Goal: Information Seeking & Learning: Learn about a topic

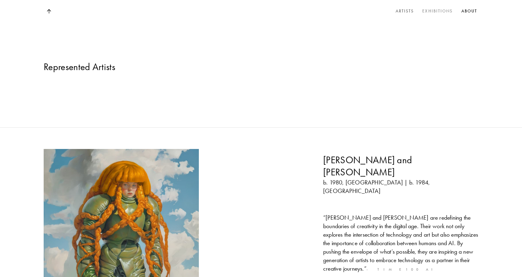
scroll to position [2189, 0]
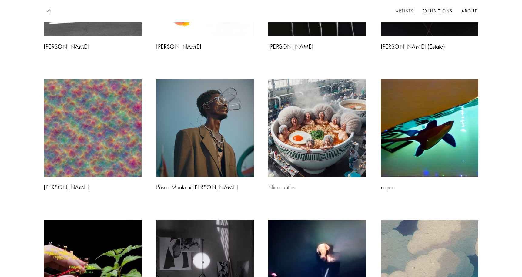
click at [334, 109] on img at bounding box center [317, 128] width 103 height 103
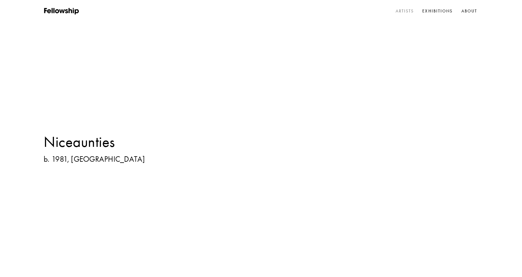
click at [400, 12] on link "Artists" at bounding box center [404, 11] width 21 height 9
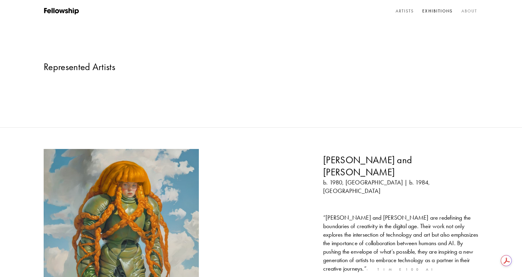
click at [464, 9] on link "About" at bounding box center [469, 11] width 18 height 9
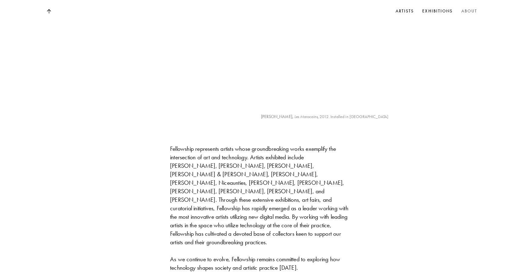
scroll to position [706, 0]
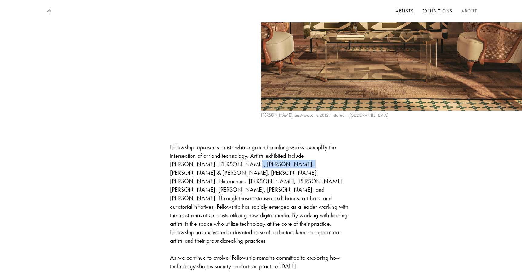
drag, startPoint x: 204, startPoint y: 100, endPoint x: 248, endPoint y: 100, distance: 44.2
click at [248, 143] on div "Fellowship represents artists whose groundbreaking works exemplify the intersec…" at bounding box center [261, 206] width 182 height 127
copy div "[PERSON_NAME]"
click at [329, 143] on div "Fellowship represents artists whose groundbreaking works exemplify the intersec…" at bounding box center [261, 206] width 182 height 127
drag, startPoint x: 329, startPoint y: 99, endPoint x: 195, endPoint y: 109, distance: 134.3
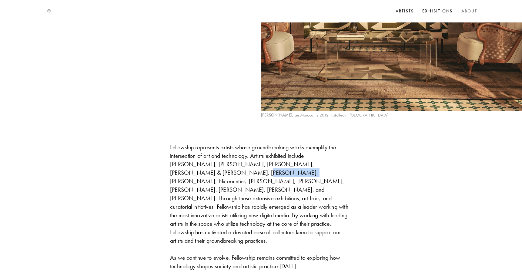
click at [195, 143] on div "Fellowship represents artists whose groundbreaking works exemplify the intersec…" at bounding box center [261, 206] width 182 height 127
copy div "[PERSON_NAME]"
click at [399, 101] on div "Founded in [GEOGRAPHIC_DATA] (2021), Fellowship is dedicated to supporting and …" at bounding box center [261, 92] width 522 height 1009
drag, startPoint x: 199, startPoint y: 108, endPoint x: 236, endPoint y: 109, distance: 37.3
click at [236, 143] on div "Fellowship represents artists whose groundbreaking works exemplify the intersec…" at bounding box center [261, 206] width 182 height 127
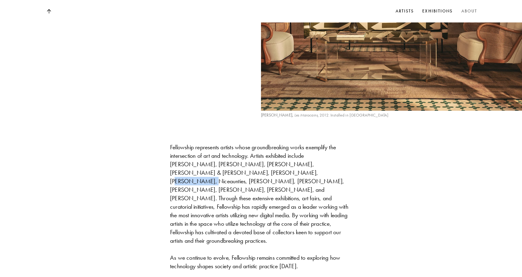
copy div "[PERSON_NAME]"
click at [289, 143] on div "Fellowship represents artists whose groundbreaking works exemplify the intersec…" at bounding box center [261, 206] width 182 height 127
drag, startPoint x: 239, startPoint y: 108, endPoint x: 278, endPoint y: 108, distance: 39.4
click at [278, 143] on div "Fellowship represents artists whose groundbreaking works exemplify the intersec…" at bounding box center [261, 206] width 182 height 127
copy div "[PERSON_NAME]"
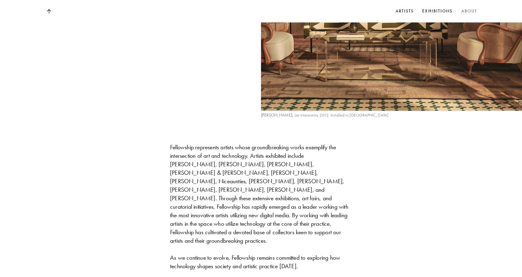
click at [340, 143] on div "Fellowship represents artists whose groundbreaking works exemplify the intersec…" at bounding box center [261, 206] width 182 height 127
drag, startPoint x: 314, startPoint y: 107, endPoint x: 345, endPoint y: 108, distance: 31.5
click at [345, 143] on div "Fellowship represents artists whose groundbreaking works exemplify the intersec…" at bounding box center [261, 206] width 182 height 127
copy div "[PERSON_NAME]"
click at [384, 118] on div "Founded in [GEOGRAPHIC_DATA] (2021), Fellowship is dedicated to supporting and …" at bounding box center [261, 92] width 522 height 1009
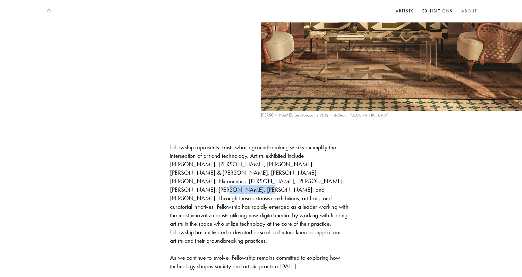
drag, startPoint x: 208, startPoint y: 117, endPoint x: 245, endPoint y: 117, distance: 36.4
click at [245, 143] on div "Fellowship represents artists whose groundbreaking works exemplify the intersec…" at bounding box center [261, 206] width 182 height 127
copy div "[PERSON_NAME]"
click at [272, 143] on div "Fellowship represents artists whose groundbreaking works exemplify the intersec…" at bounding box center [261, 206] width 182 height 127
drag, startPoint x: 249, startPoint y: 115, endPoint x: 276, endPoint y: 117, distance: 27.6
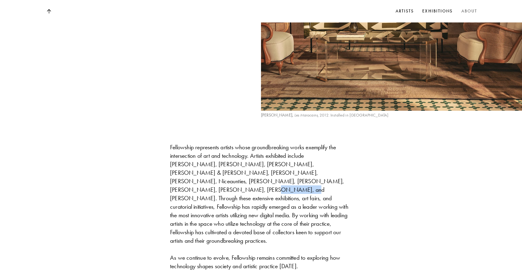
click at [276, 143] on div "Fellowship represents artists whose groundbreaking works exemplify the intersec…" at bounding box center [261, 206] width 182 height 127
copy div "[PERSON_NAME]"
click at [298, 150] on div "Fellowship represents artists whose groundbreaking works exemplify the intersec…" at bounding box center [261, 206] width 182 height 127
drag, startPoint x: 281, startPoint y: 116, endPoint x: 298, endPoint y: 116, distance: 17.0
click at [298, 143] on div "Fellowship represents artists whose groundbreaking works exemplify the intersec…" at bounding box center [261, 206] width 182 height 127
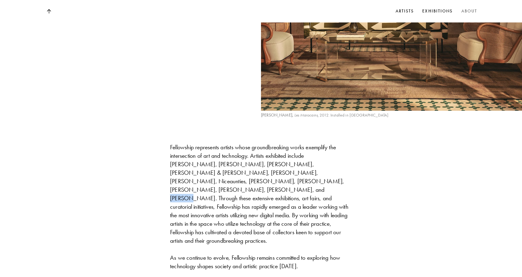
copy div "Yatreda"
click at [422, 102] on div "Founded in [GEOGRAPHIC_DATA] (2021), Fellowship is dedicated to supporting and …" at bounding box center [261, 92] width 522 height 1009
drag, startPoint x: 313, startPoint y: 117, endPoint x: 335, endPoint y: 116, distance: 21.5
click at [335, 143] on div "Fellowship represents artists whose groundbreaking works exemplify the intersec…" at bounding box center [261, 206] width 182 height 127
copy div "[PERSON_NAME]"
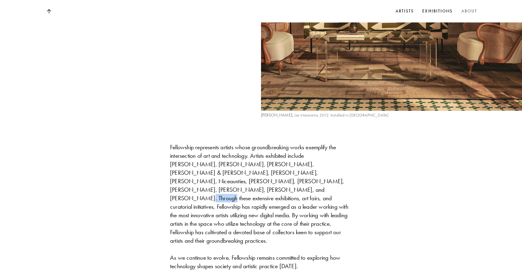
copy div "[PERSON_NAME]"
click at [430, 101] on div "Founded in [GEOGRAPHIC_DATA] (2021), Fellowship is dedicated to supporting and …" at bounding box center [261, 92] width 522 height 1009
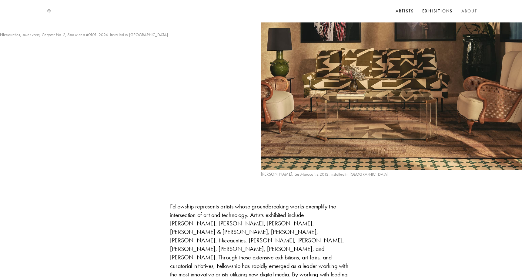
scroll to position [641, 0]
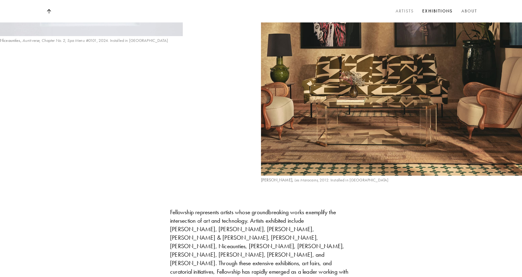
click at [409, 11] on link "Artists" at bounding box center [404, 11] width 21 height 9
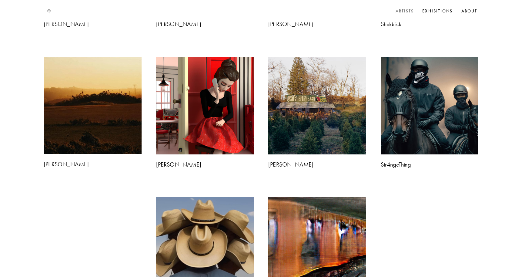
scroll to position [2293, 0]
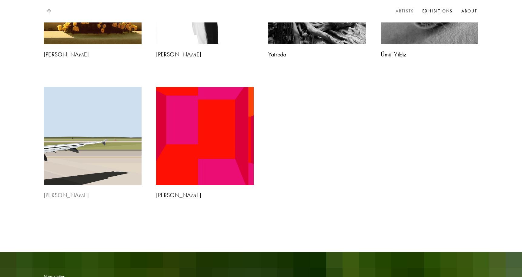
click at [91, 92] on img at bounding box center [92, 136] width 103 height 103
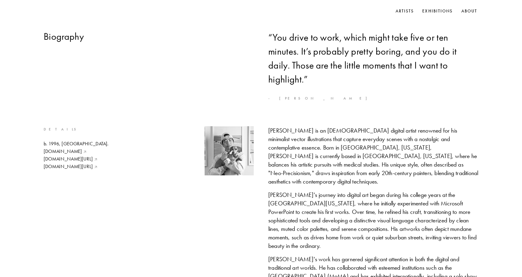
scroll to position [272, 0]
